Goal: Task Accomplishment & Management: Manage account settings

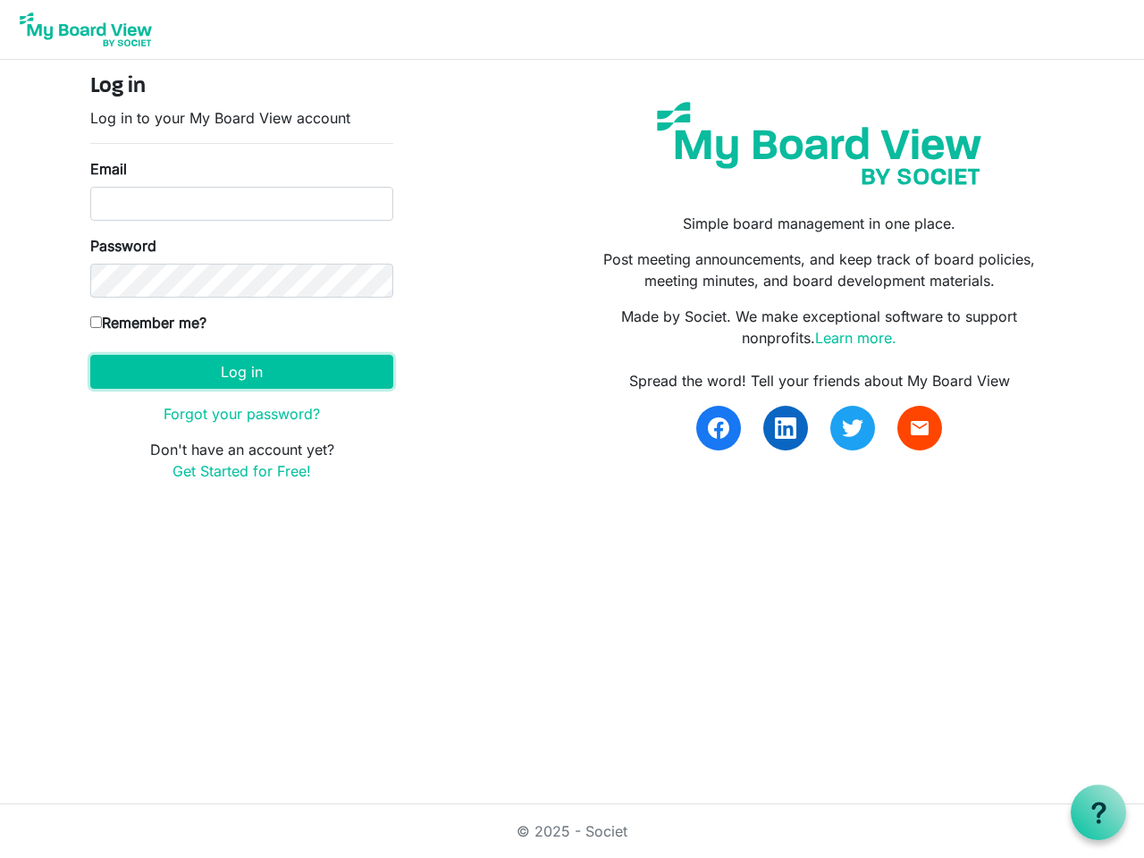
click at [241, 372] on button "Log in" at bounding box center [241, 372] width 303 height 34
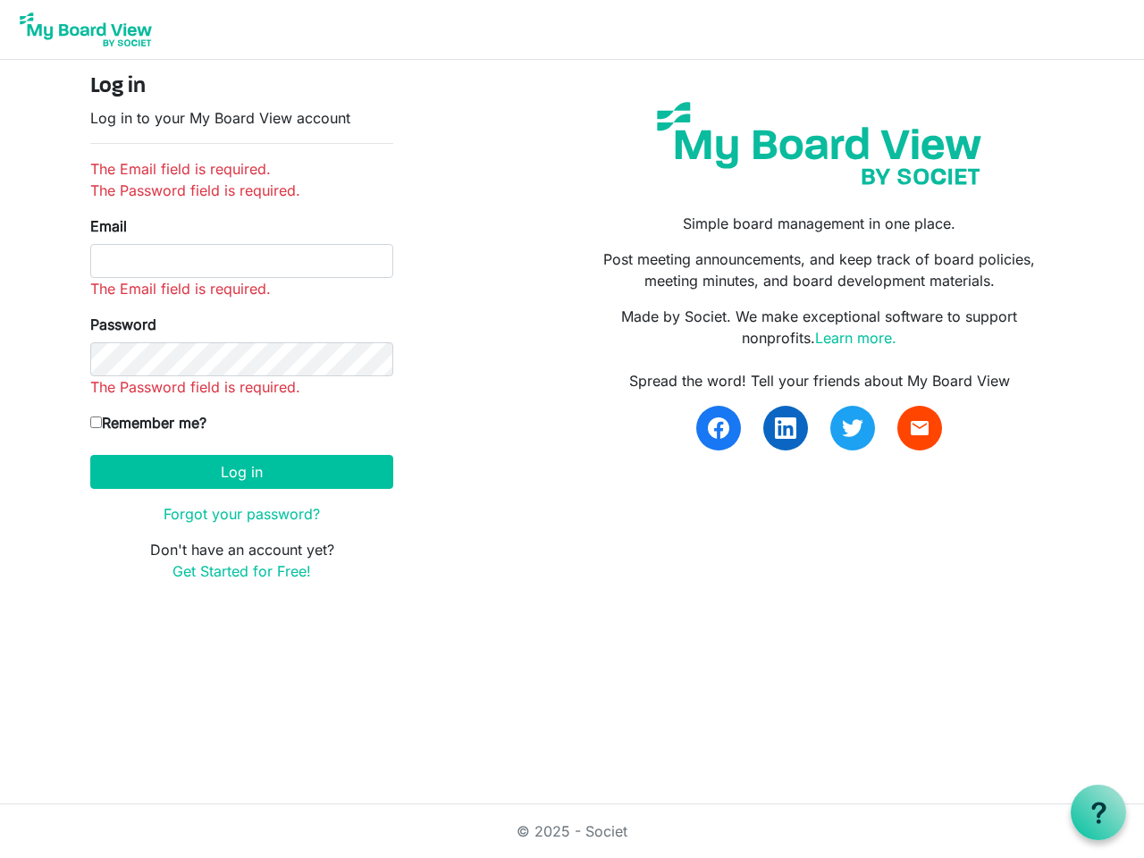
click at [1098, 812] on use at bounding box center [1098, 812] width 14 height 21
